Goal: Use online tool/utility: Utilize a website feature to perform a specific function

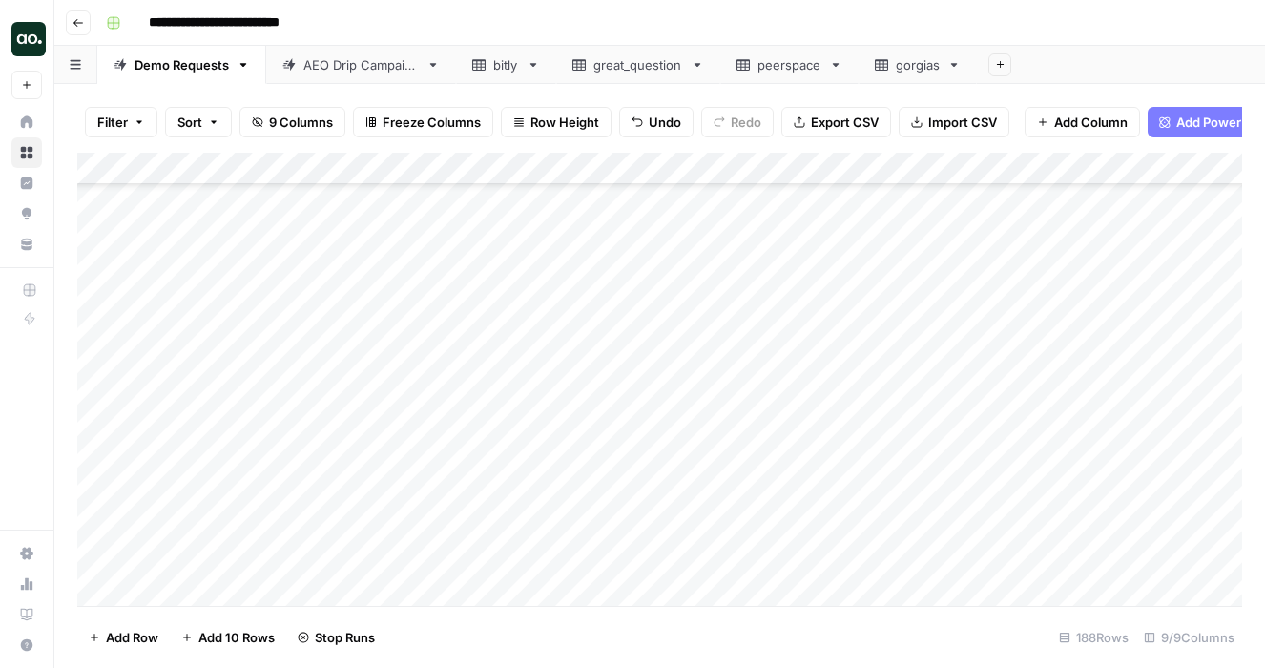
scroll to position [5709, 0]
click at [186, 550] on div "Add Column" at bounding box center [659, 379] width 1165 height 453
click at [186, 550] on textarea at bounding box center [295, 559] width 305 height 27
type textarea "****"
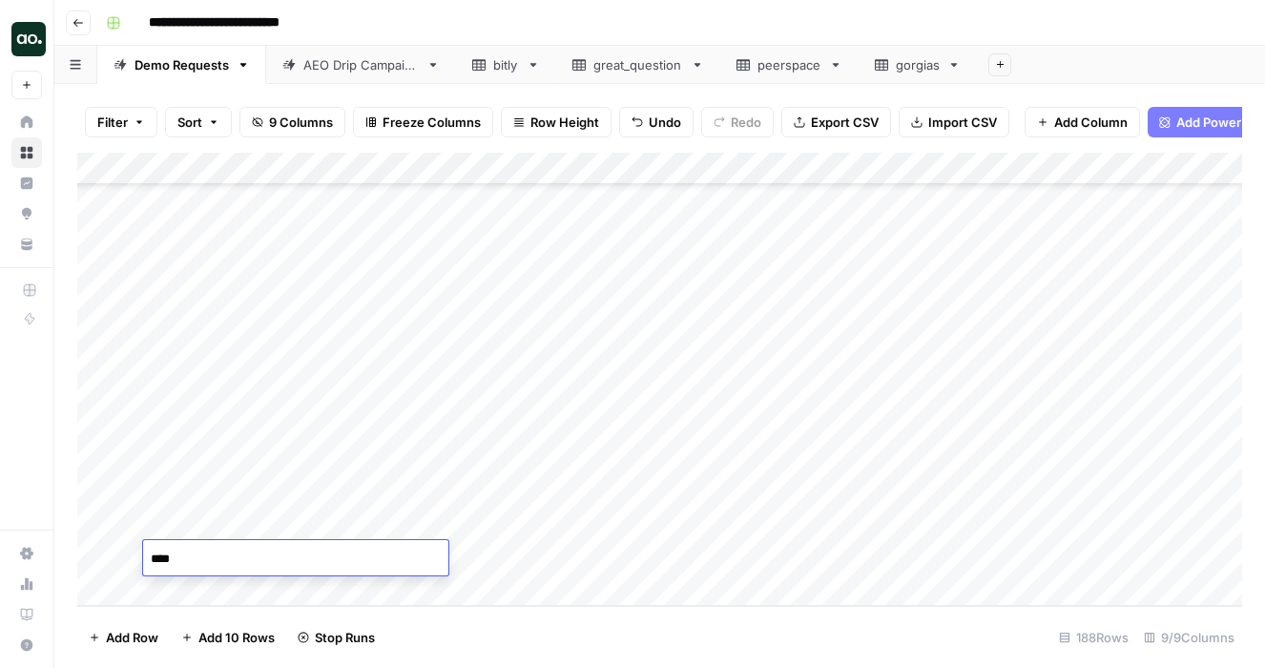
click at [511, 551] on div "Add Column" at bounding box center [659, 379] width 1165 height 453
click at [478, 564] on div "Add Column" at bounding box center [659, 379] width 1165 height 453
click at [478, 564] on input "text" at bounding box center [527, 561] width 194 height 19
type input "250"
click at [324, 536] on div "Add Column" at bounding box center [659, 379] width 1165 height 453
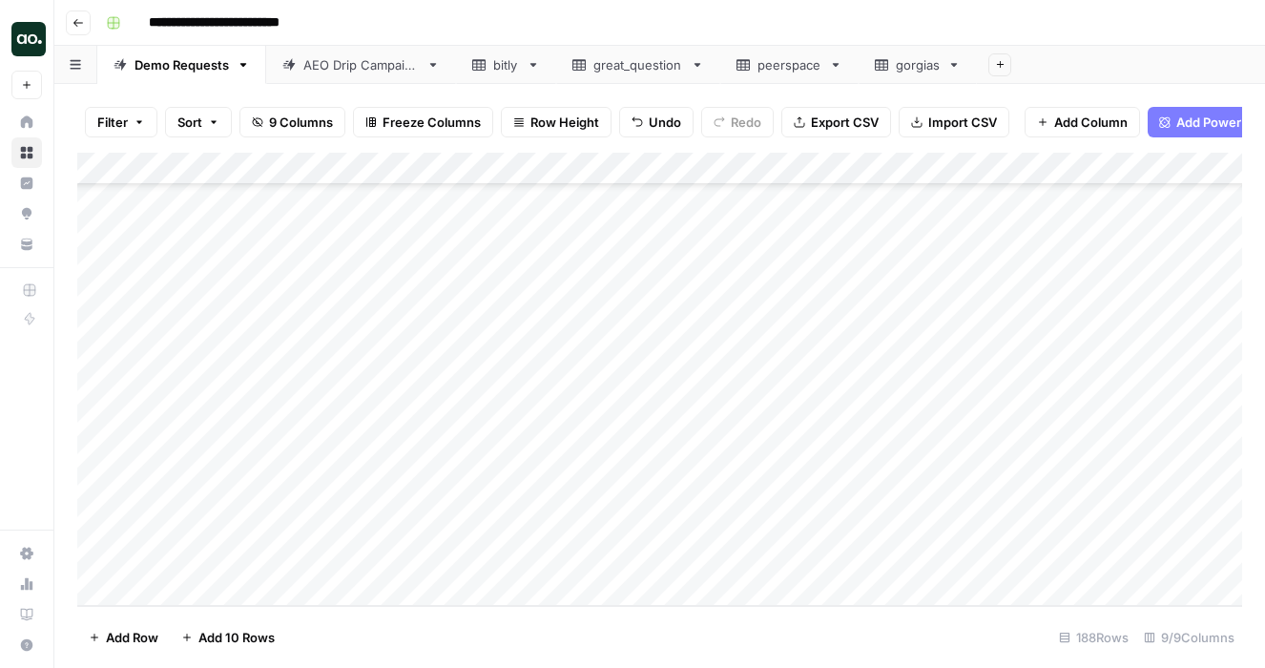
click at [319, 560] on div "Add Column" at bounding box center [659, 379] width 1165 height 453
click at [316, 548] on div "Add Column" at bounding box center [659, 379] width 1165 height 453
click at [316, 548] on div at bounding box center [425, 562] width 321 height 32
click at [314, 560] on input at bounding box center [425, 563] width 305 height 23
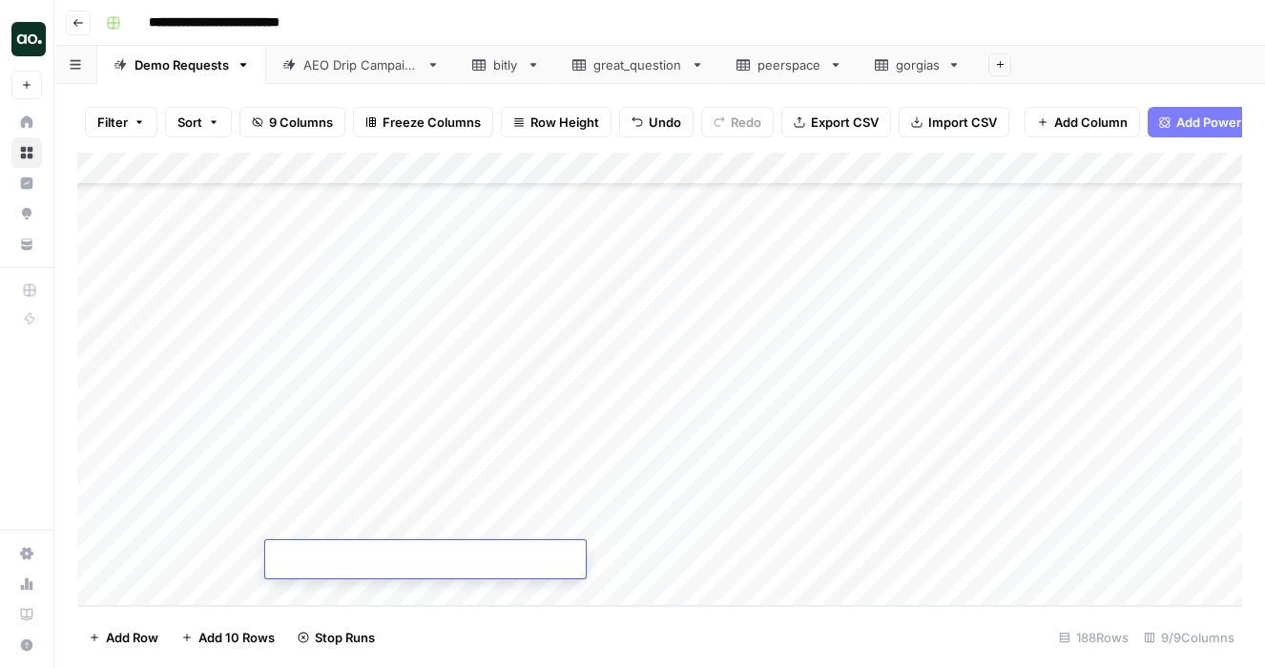
paste input "**********"
type input "**********"
click at [394, 588] on div "Add Column" at bounding box center [659, 379] width 1165 height 453
click at [459, 532] on div "Add Column" at bounding box center [659, 379] width 1165 height 453
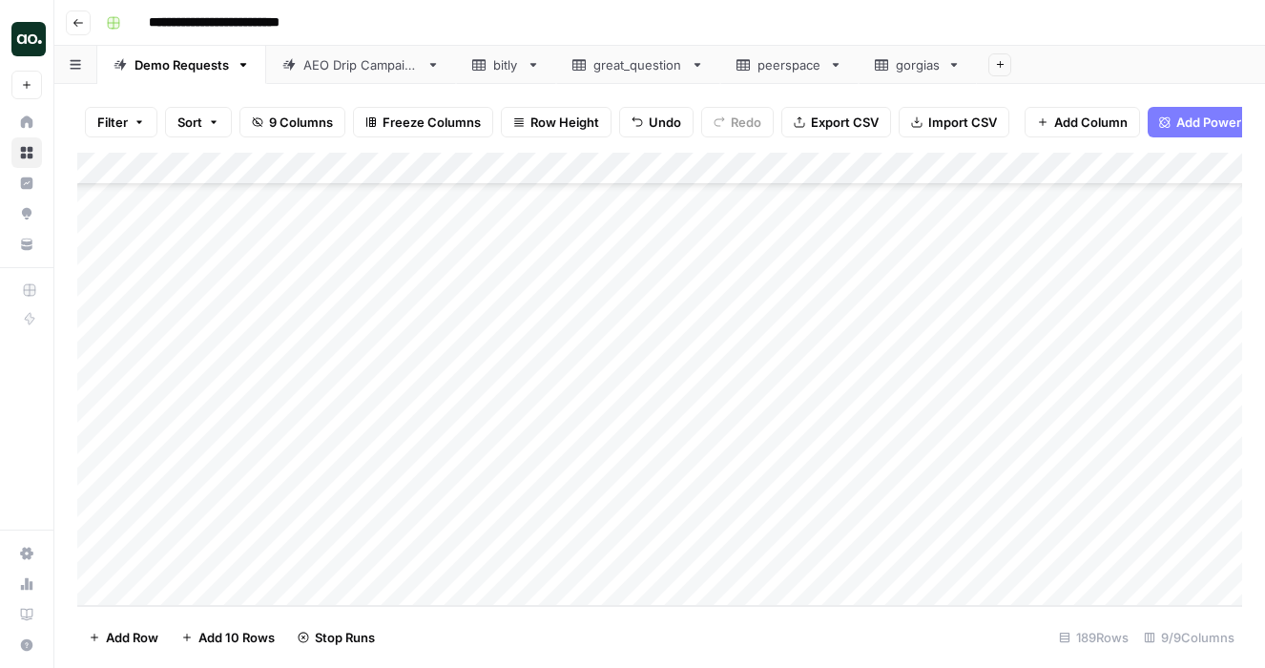
click at [605, 527] on div "Add Column" at bounding box center [659, 379] width 1165 height 453
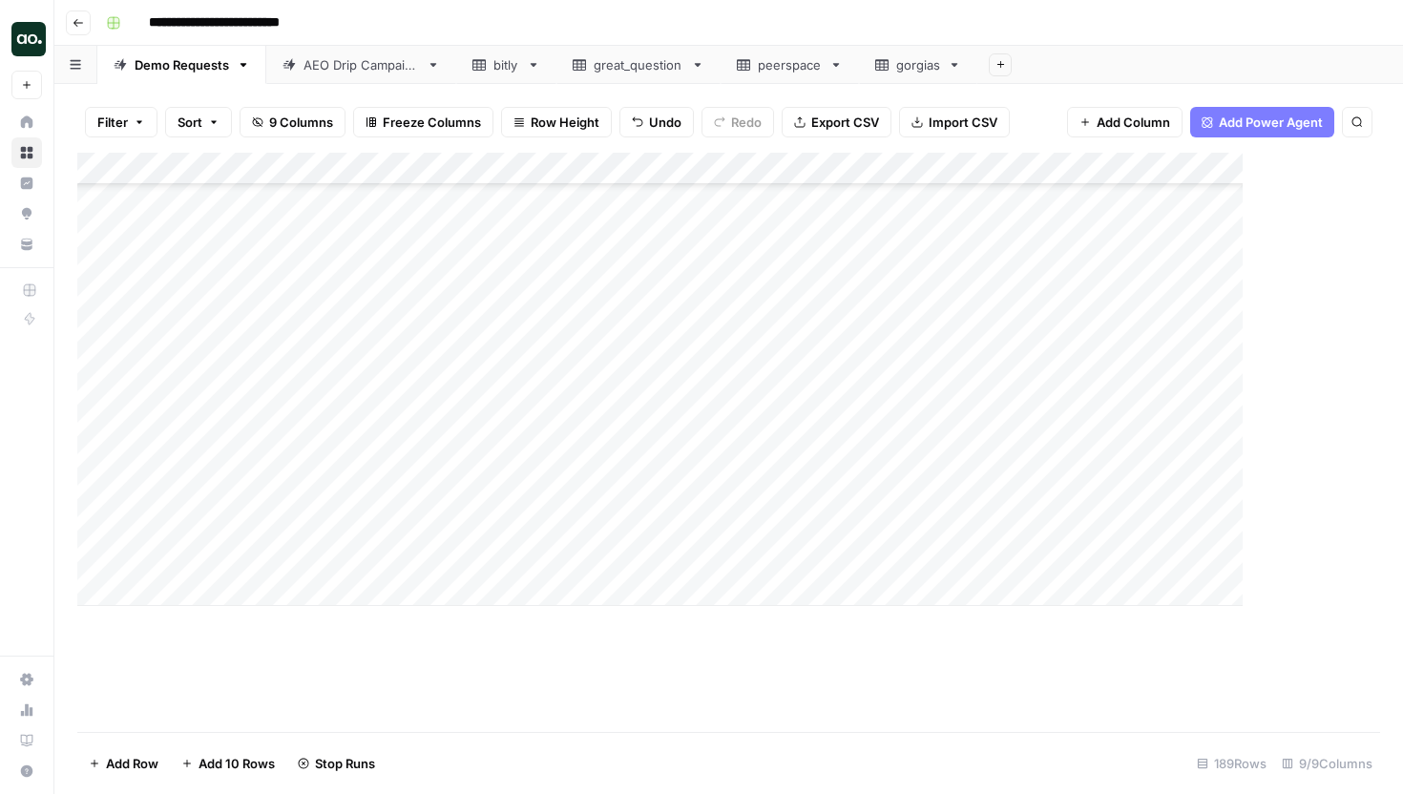
scroll to position [5616, 0]
